Goal: Task Accomplishment & Management: Manage account settings

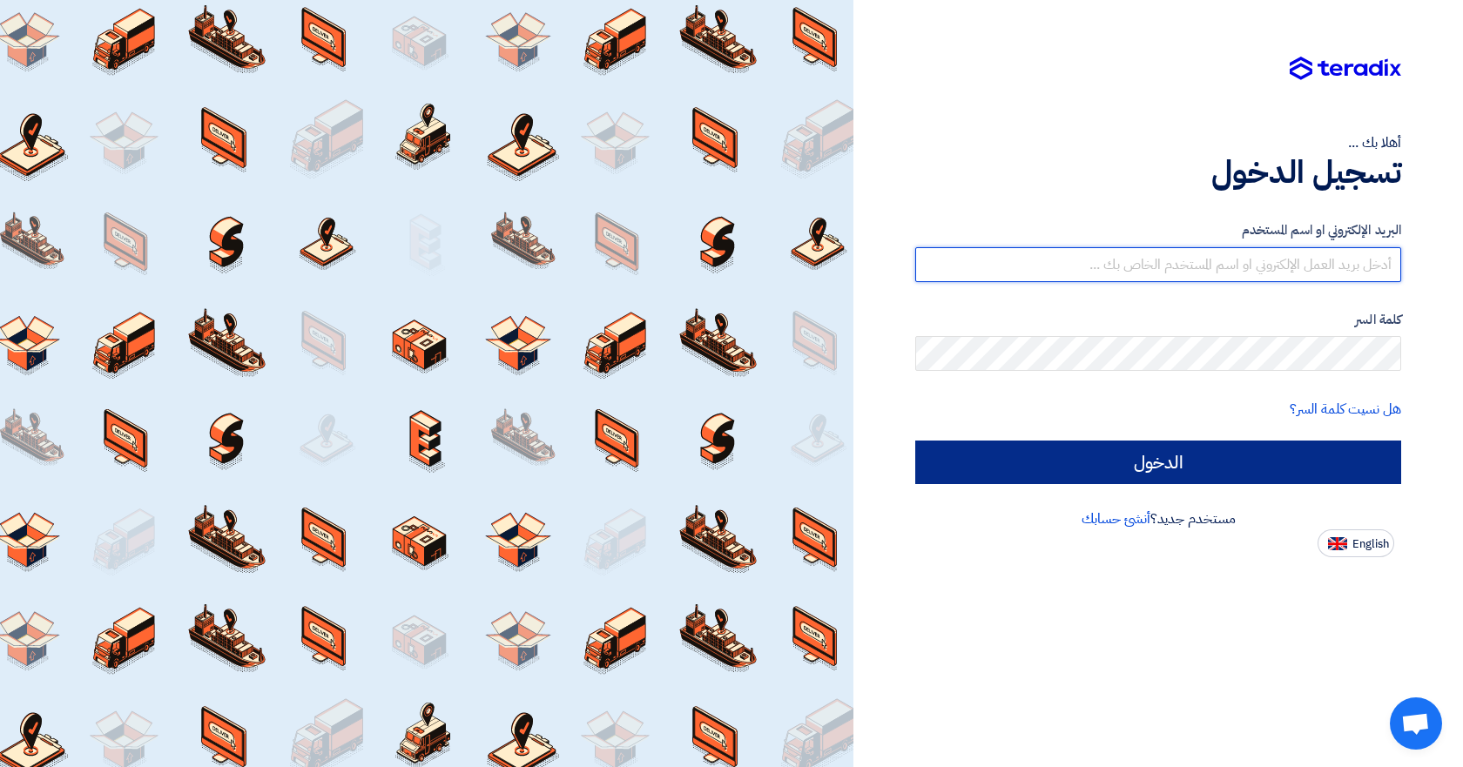
type input "[EMAIL_ADDRESS][DOMAIN_NAME]"
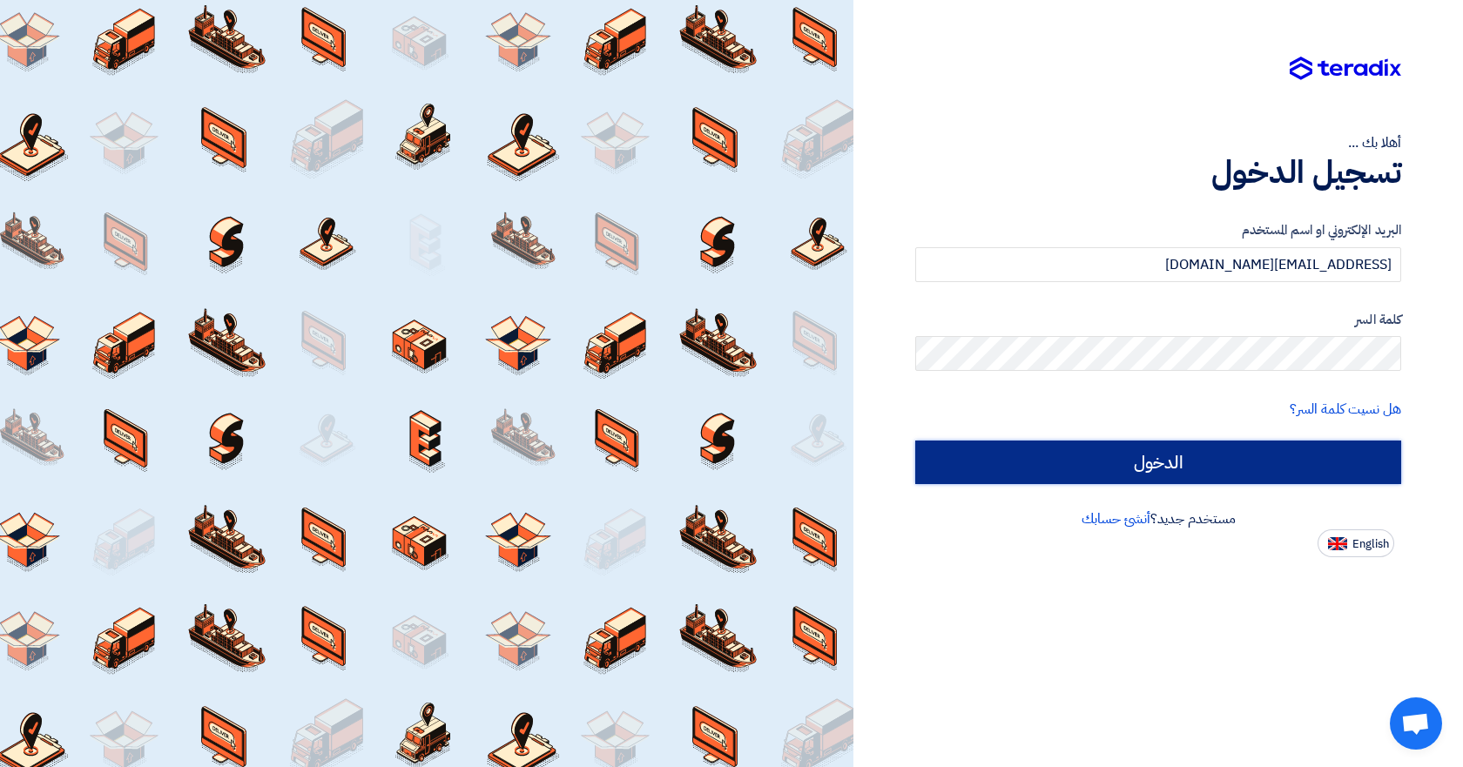
click at [1195, 452] on input "الدخول" at bounding box center [1158, 463] width 486 height 44
type input "Sign in"
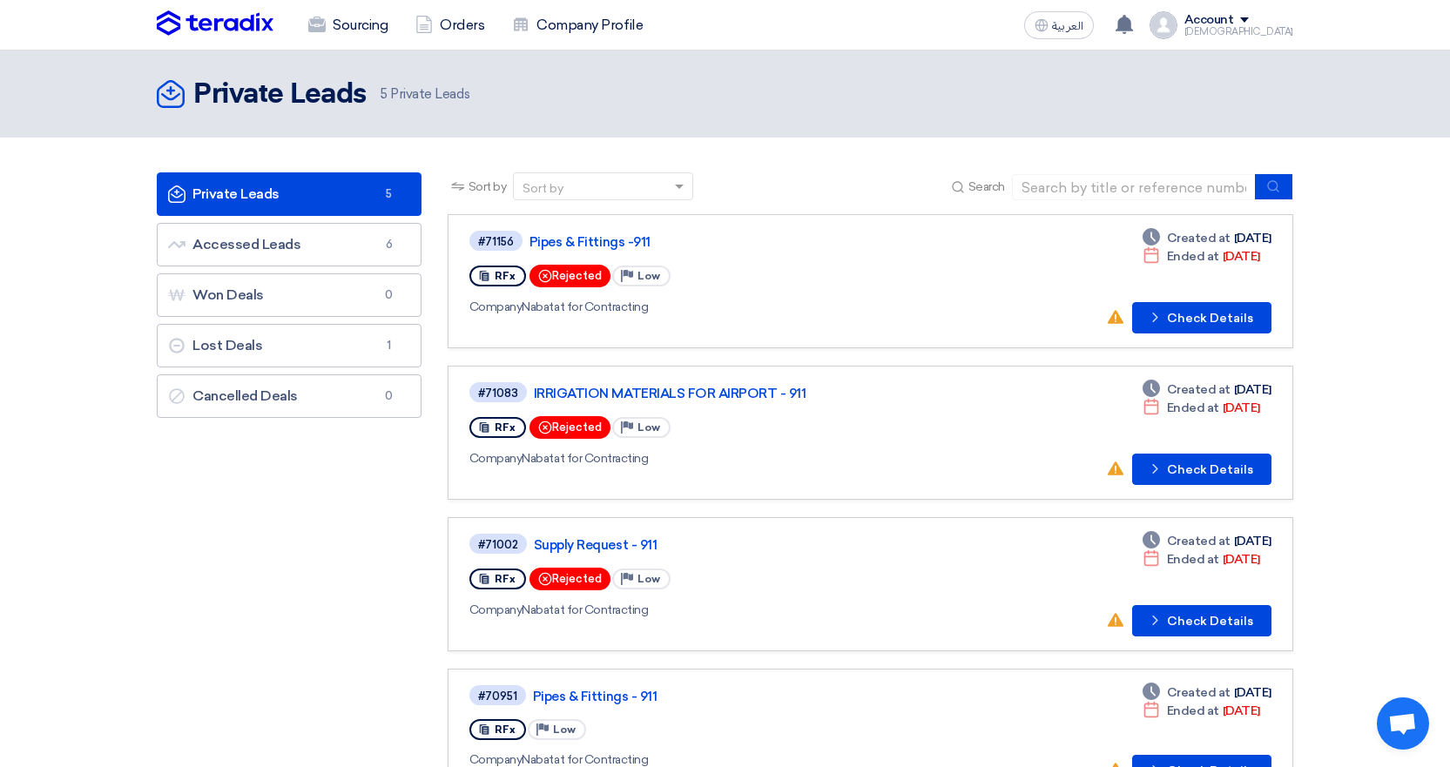
click at [1234, 17] on div "Account" at bounding box center [1209, 20] width 50 height 15
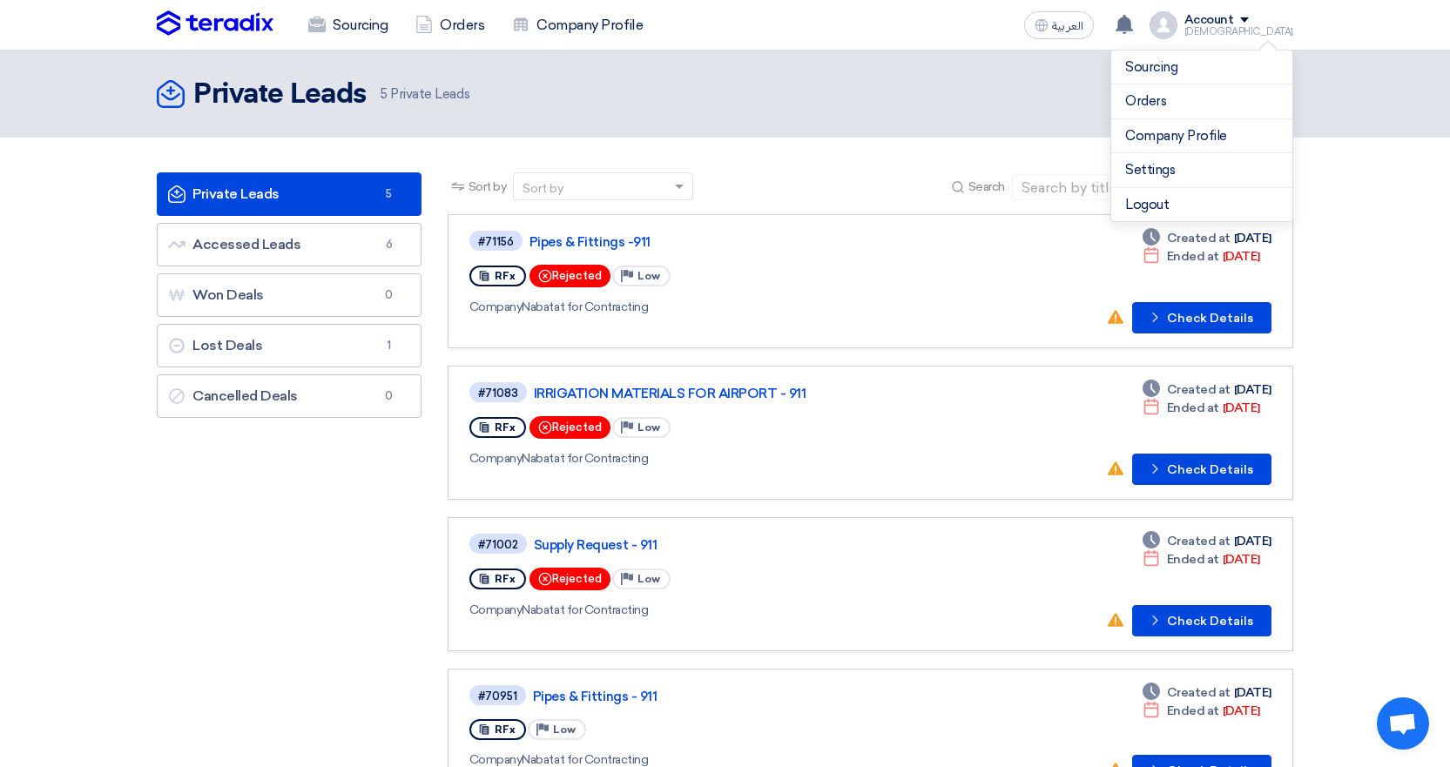
click at [955, 118] on header "Private Leads Private Leads 5 Private Leads" at bounding box center [725, 93] width 1450 height 87
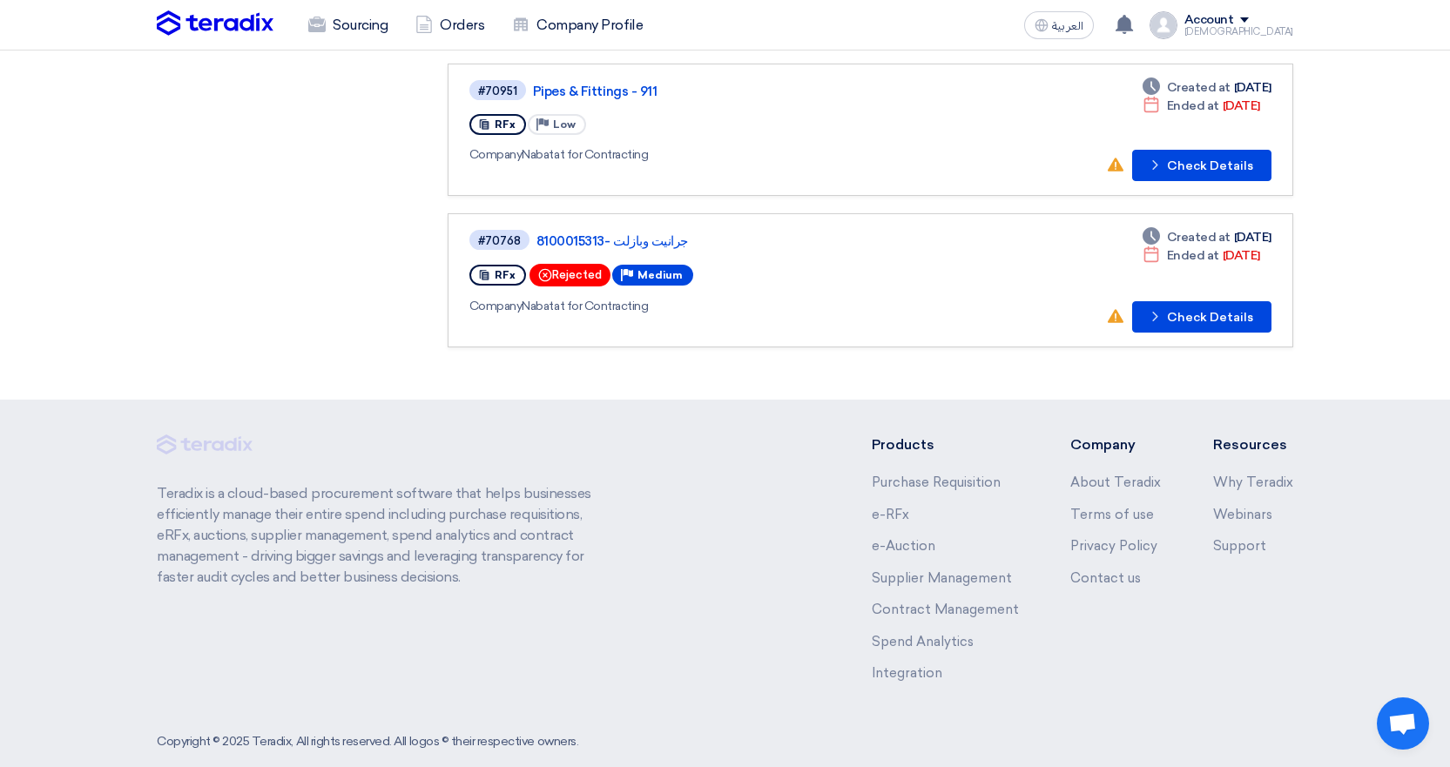
scroll to position [609, 0]
